Goal: Task Accomplishment & Management: Manage account settings

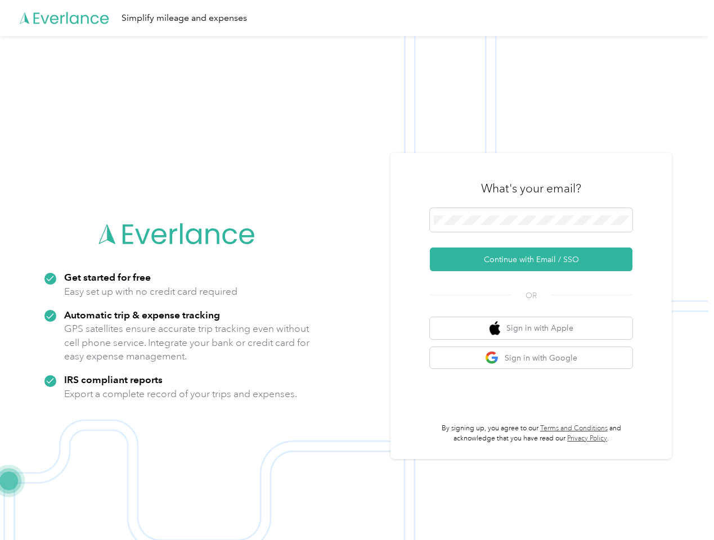
click at [357, 270] on img at bounding box center [354, 306] width 709 height 540
click at [357, 18] on div "Simplify mileage and expenses" at bounding box center [354, 18] width 709 height 36
click at [536, 259] on button "Continue with Email / SSO" at bounding box center [531, 260] width 203 height 24
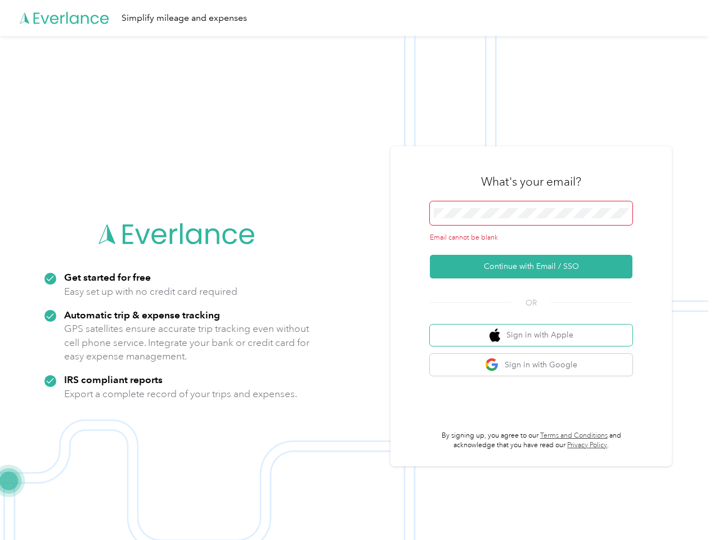
click at [536, 328] on button "Sign in with Apple" at bounding box center [531, 336] width 203 height 22
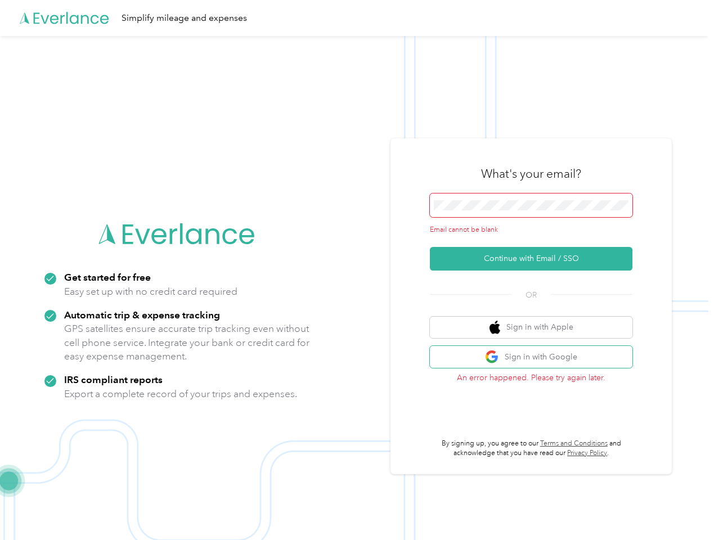
click at [536, 358] on button "Sign in with Google" at bounding box center [531, 357] width 203 height 22
